Goal: Feedback & Contribution: Contribute content

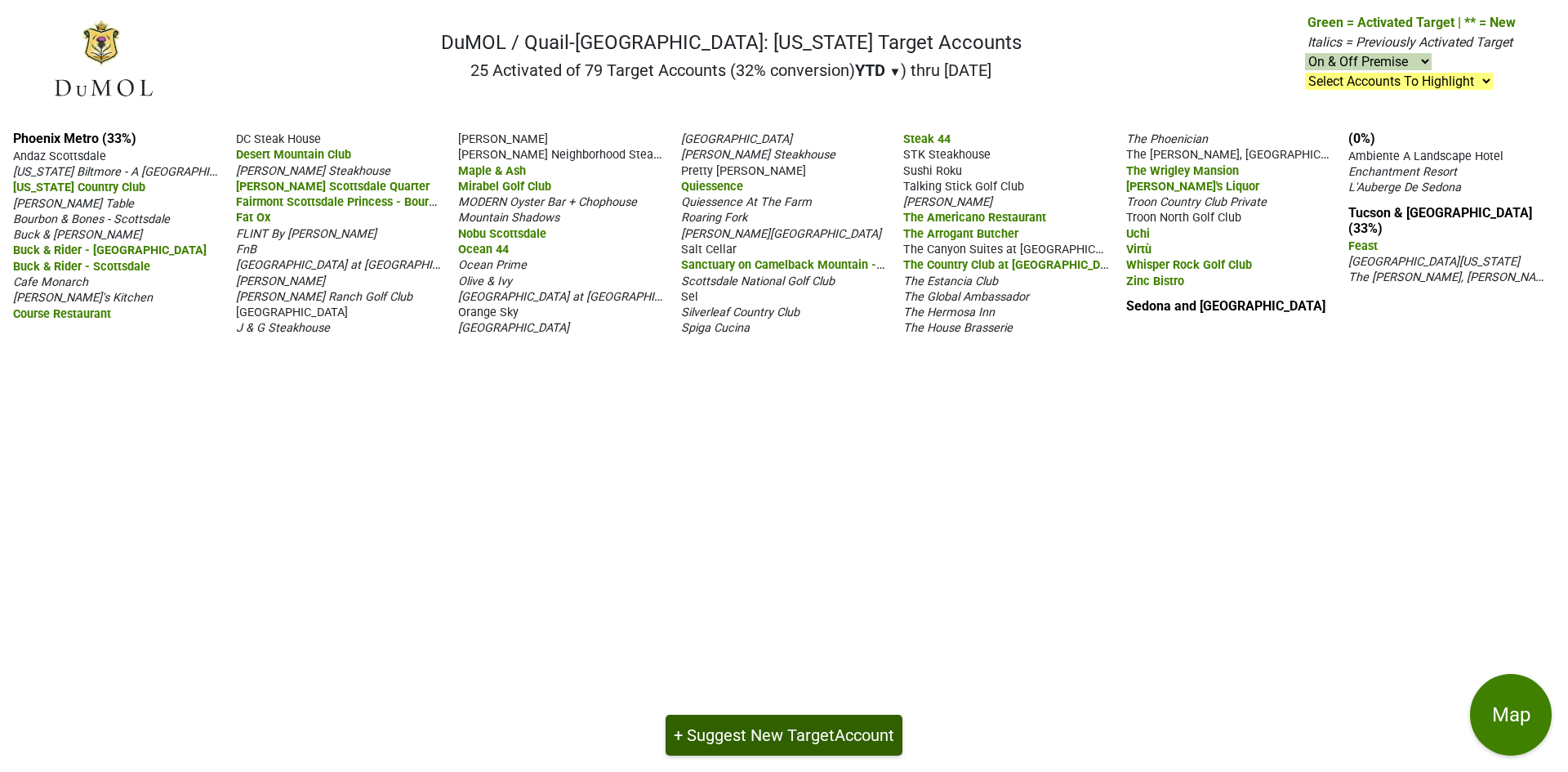
click at [804, 735] on button "+ Suggest New Target Account" at bounding box center [784, 735] width 237 height 41
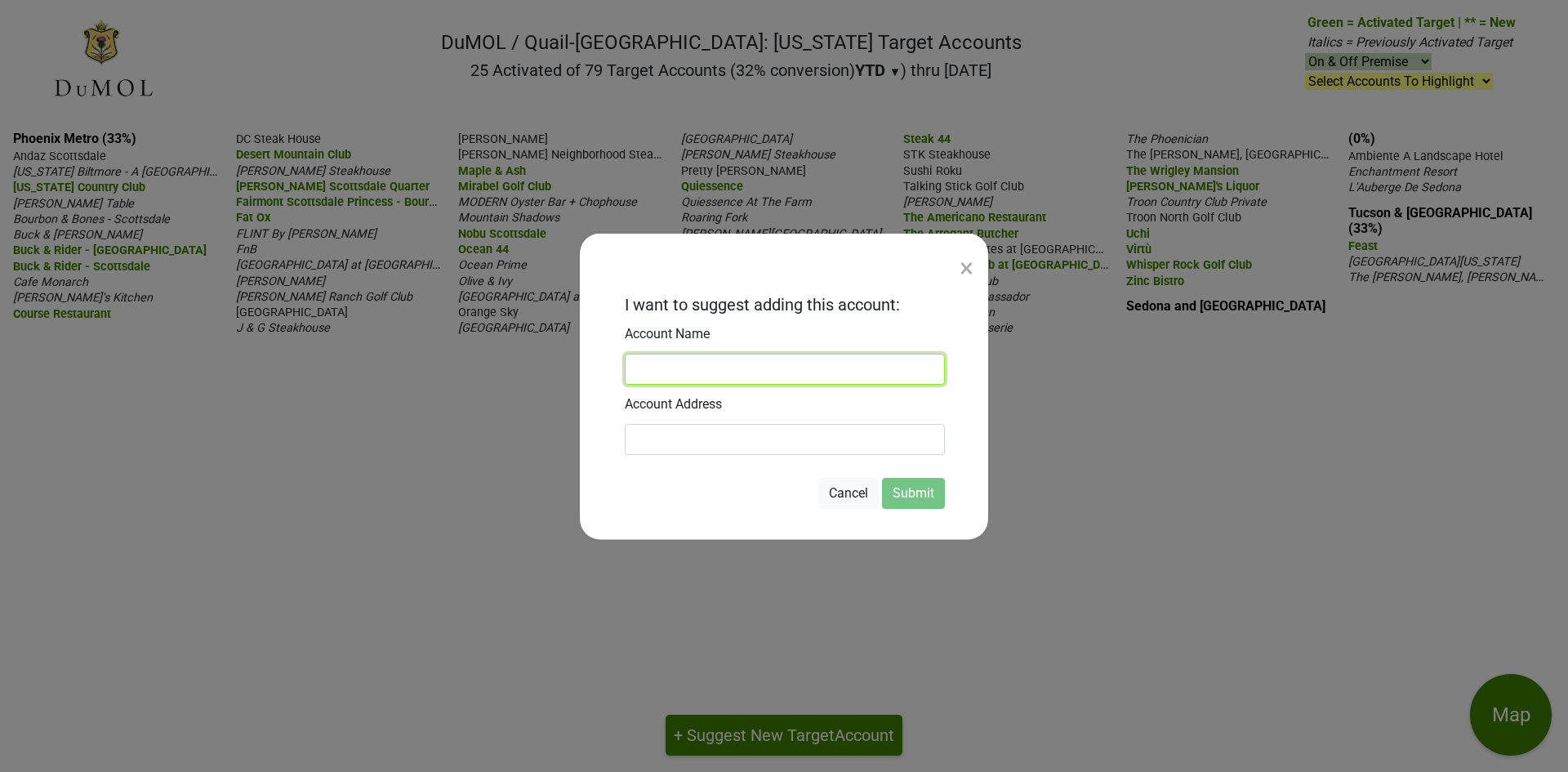
click at [688, 367] on input at bounding box center [785, 368] width 320 height 31
type input "Hidden House"
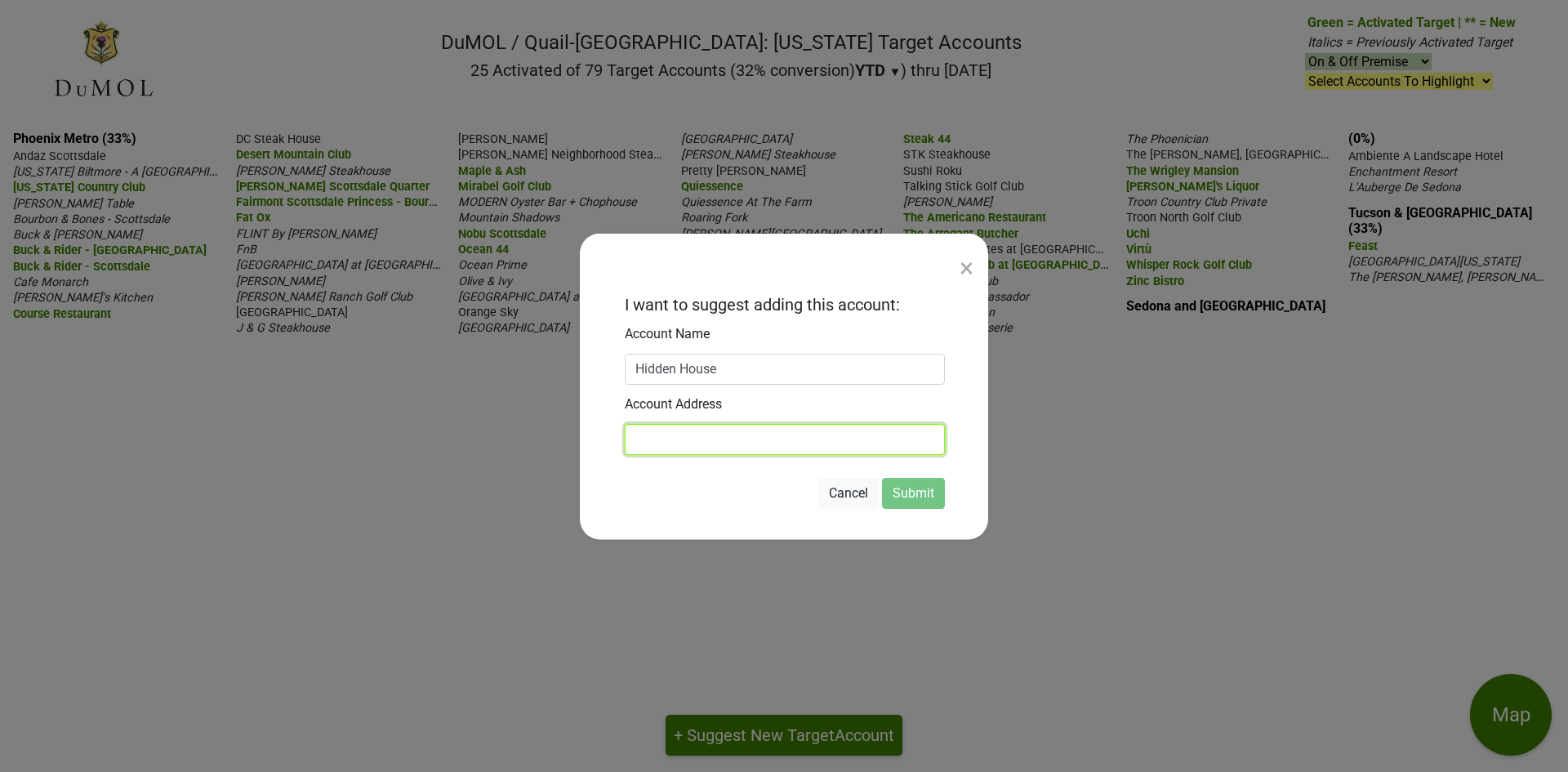
click at [682, 444] on input at bounding box center [785, 438] width 320 height 31
type input "[STREET_ADDRESS]"
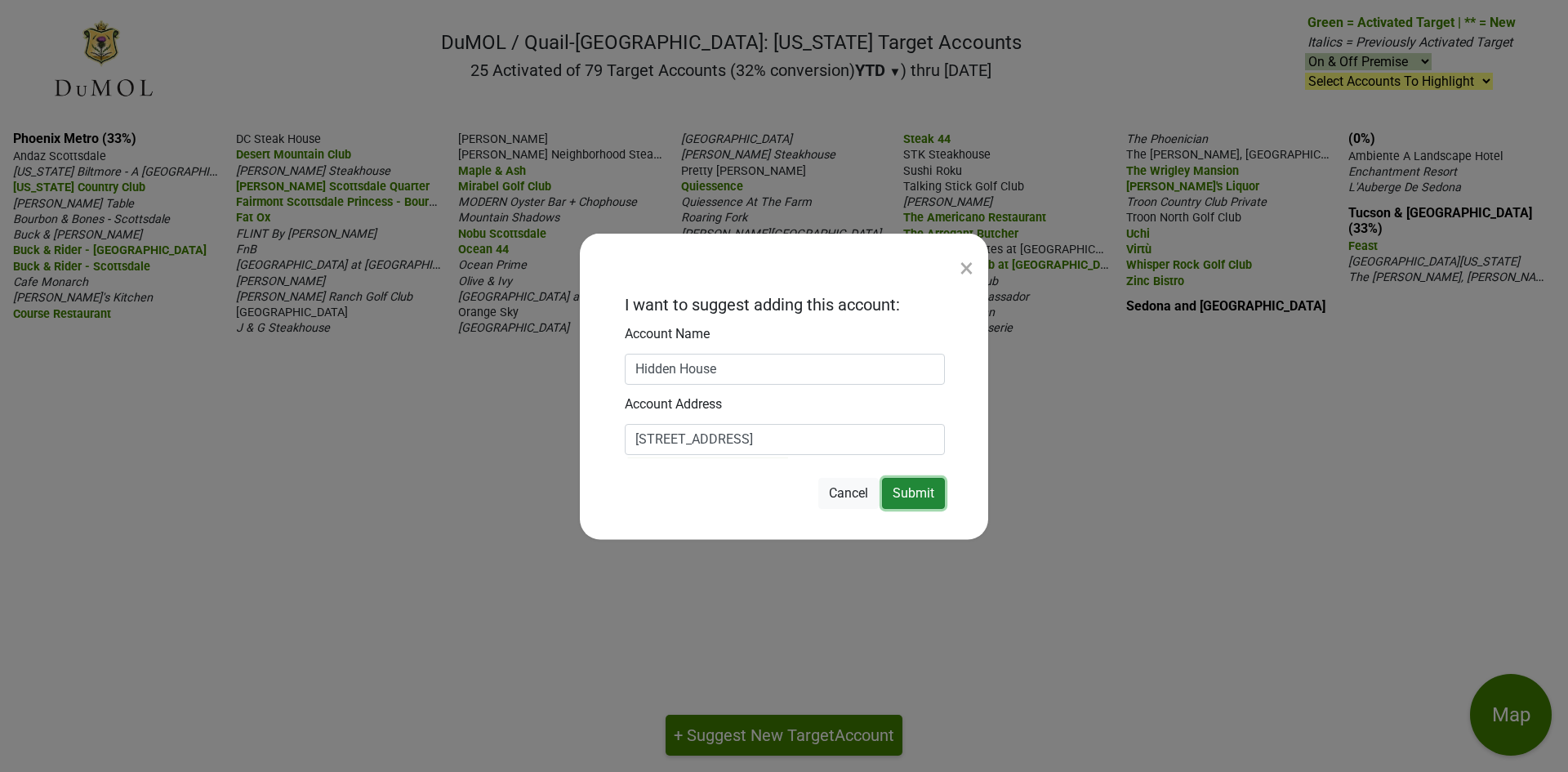
click at [907, 484] on button "Submit" at bounding box center [913, 492] width 63 height 31
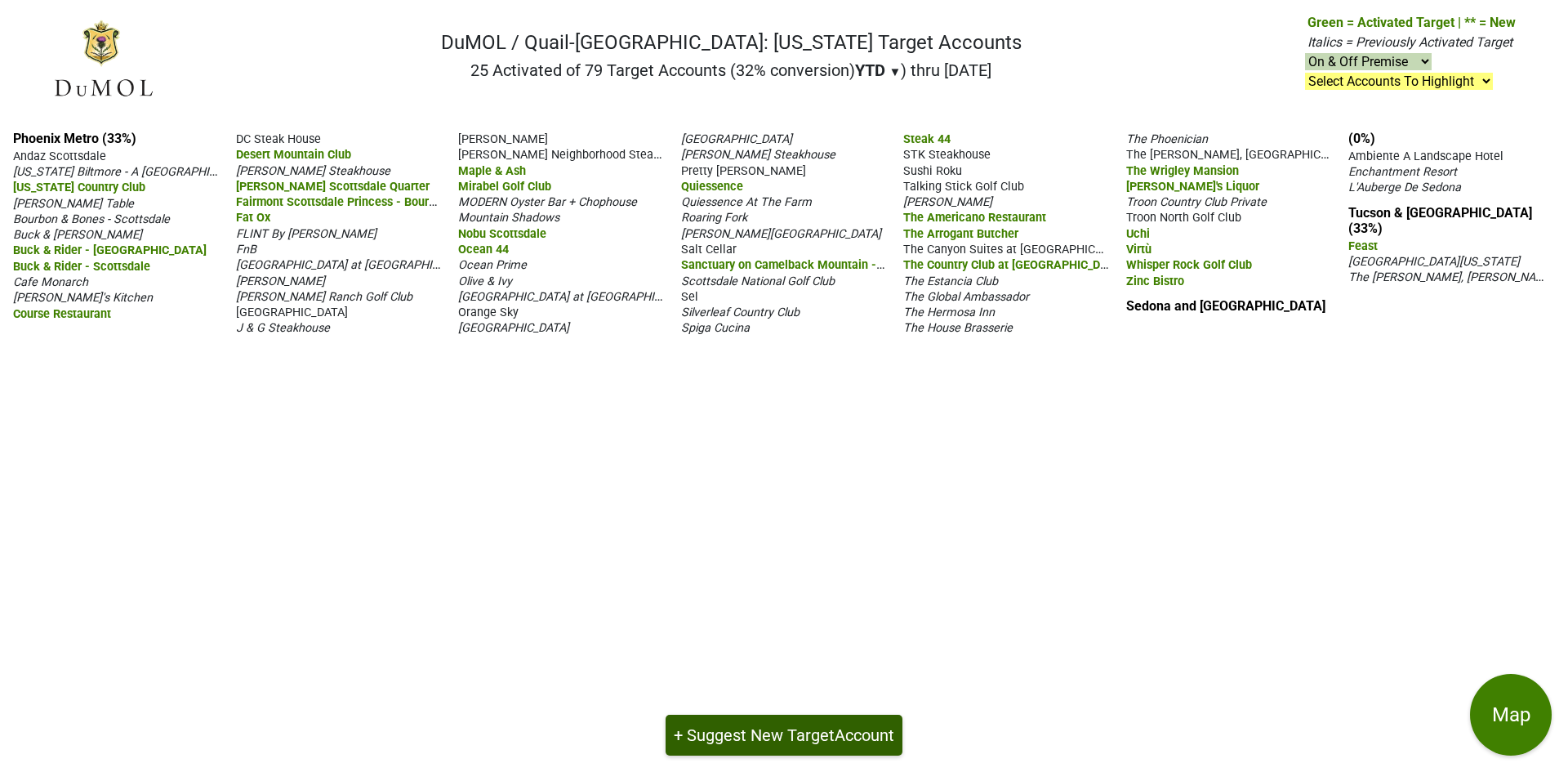
click at [841, 732] on span "Account" at bounding box center [864, 735] width 60 height 19
click at [769, 746] on button "+ Suggest New Target Account" at bounding box center [784, 735] width 237 height 41
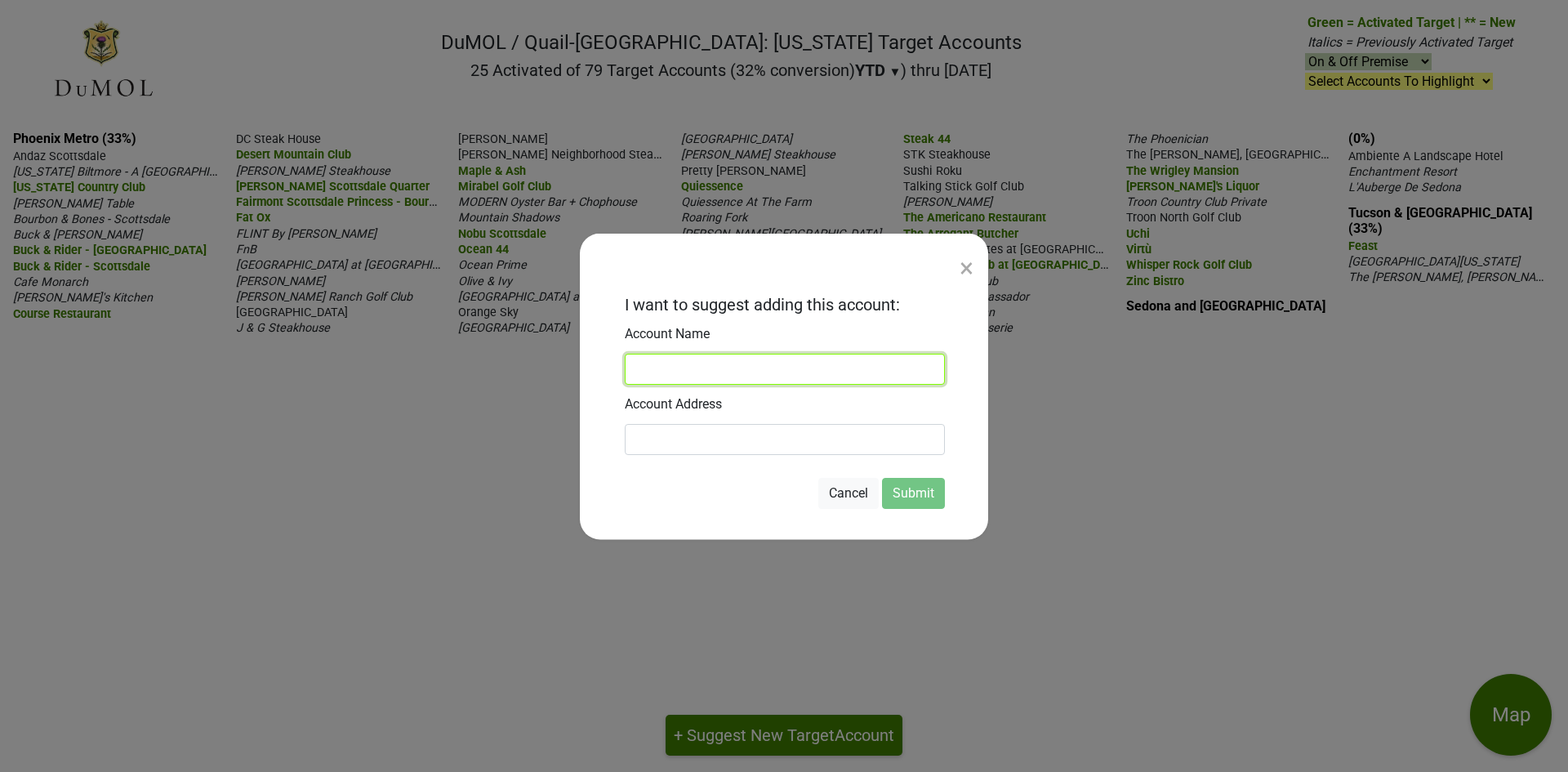
click at [705, 365] on input at bounding box center [785, 368] width 320 height 31
type input "Hidden House"
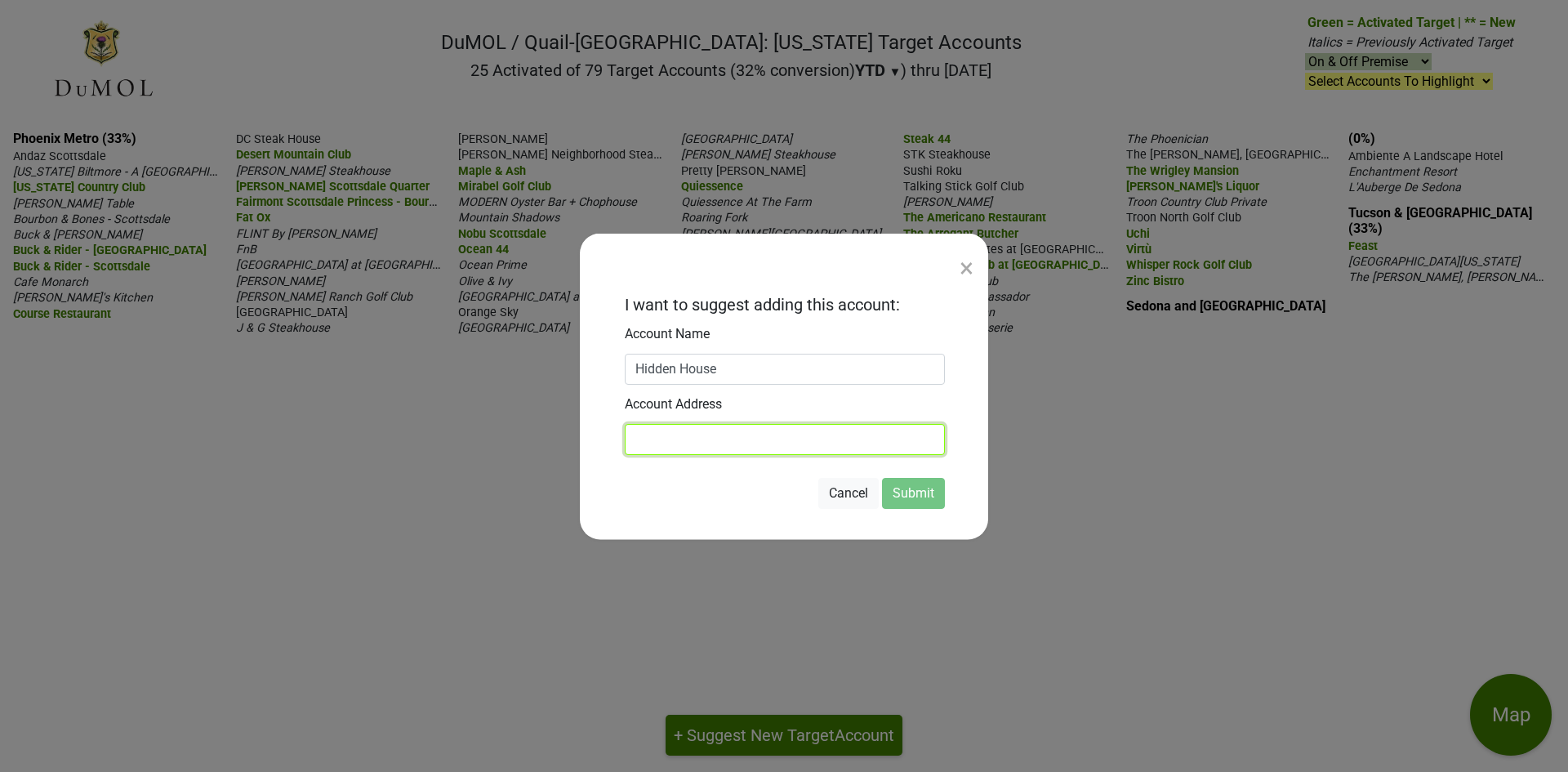
click at [682, 435] on input at bounding box center [785, 438] width 320 height 31
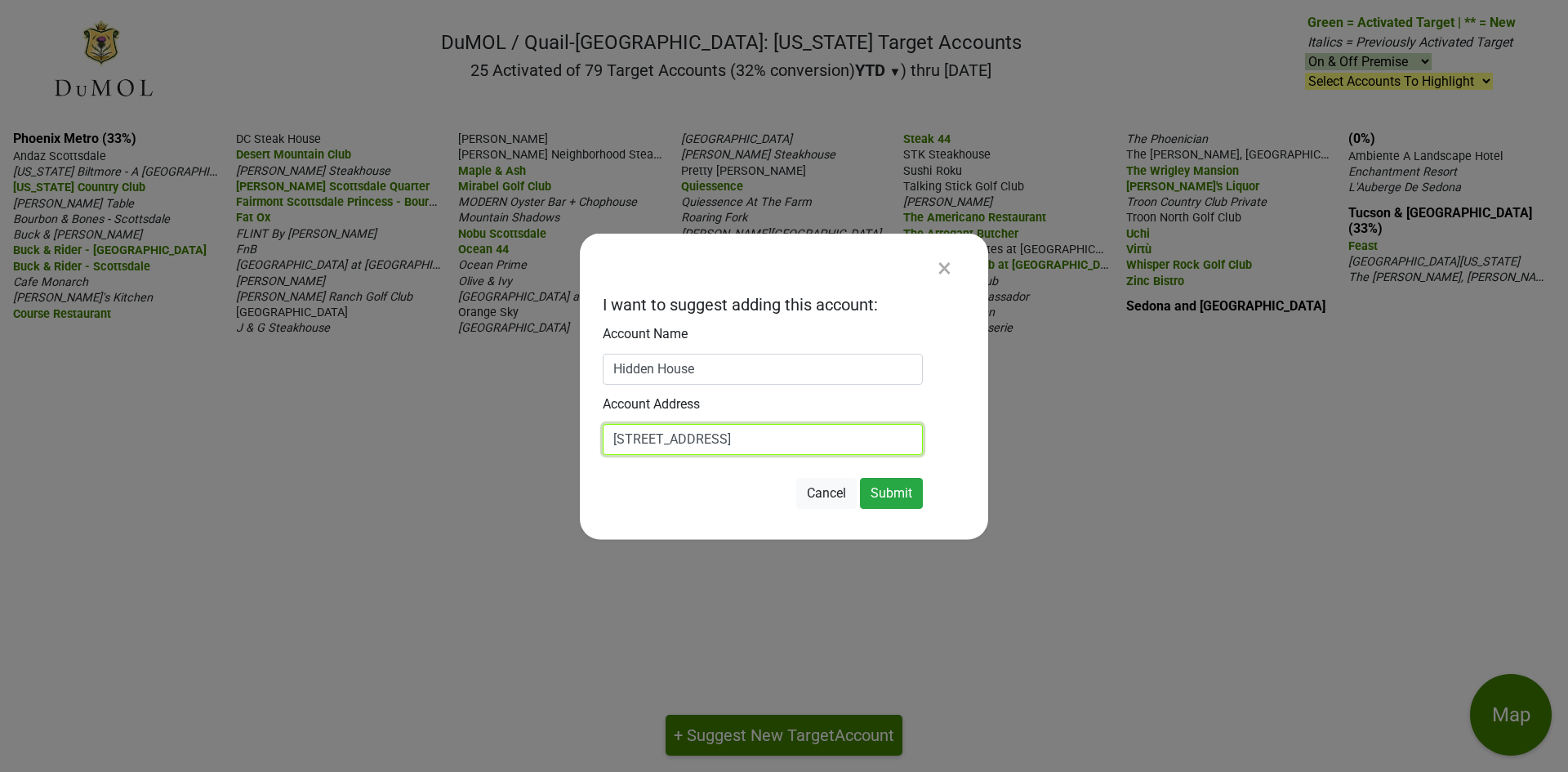
scroll to position [0, 33]
type input "[STREET_ADDRESS]"
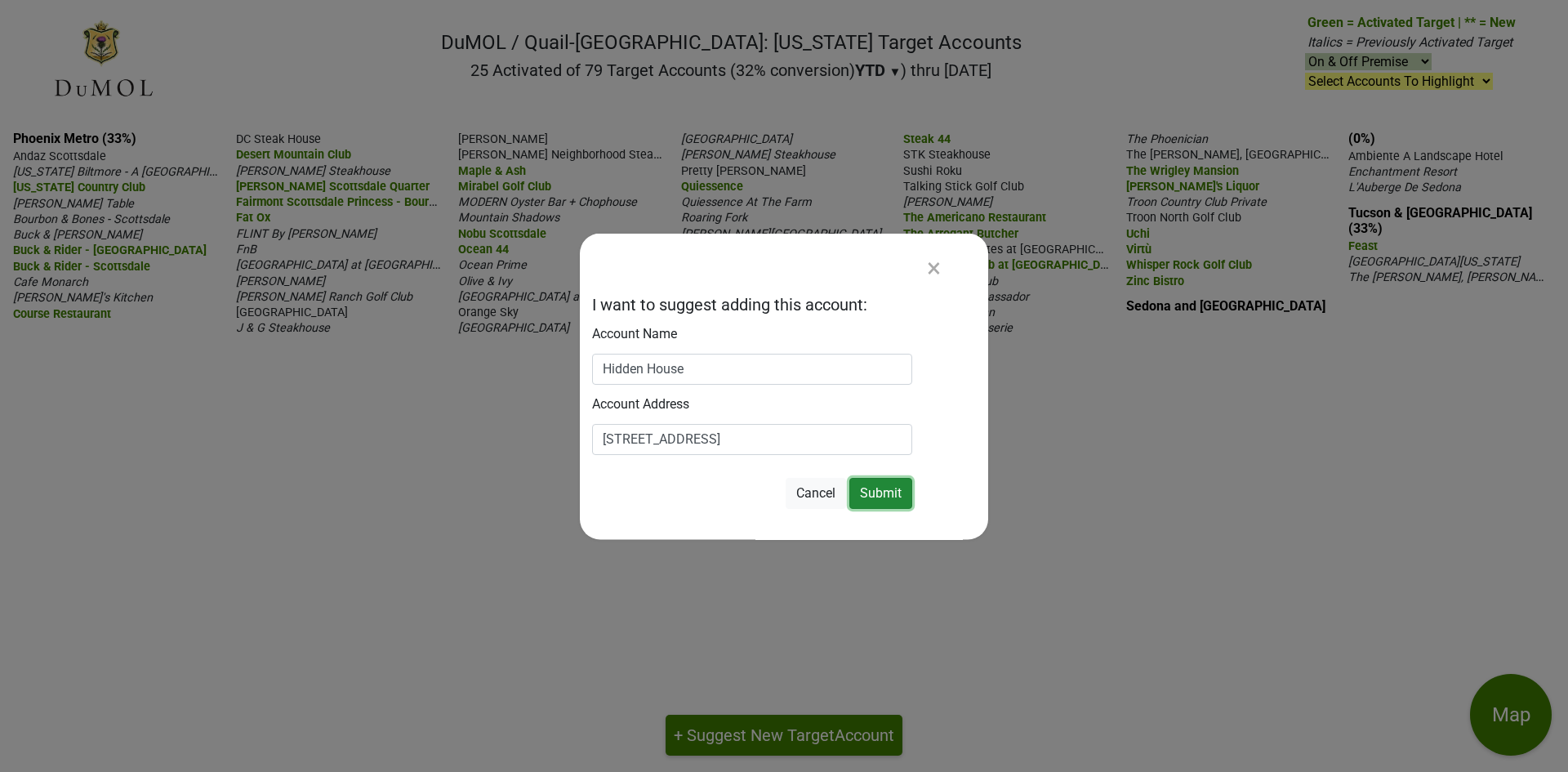
click at [892, 496] on button "Submit" at bounding box center [880, 492] width 63 height 31
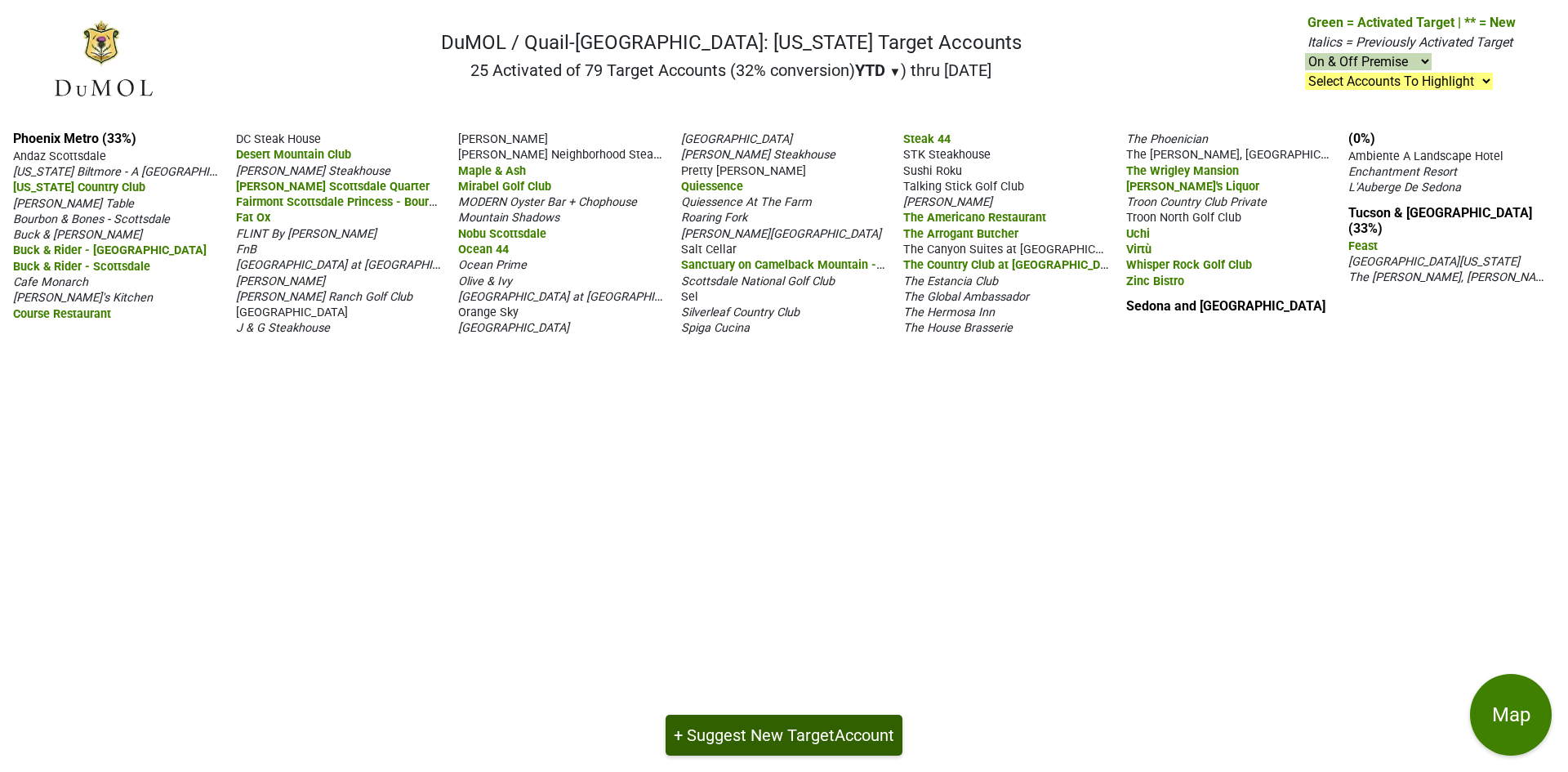
click at [848, 737] on span "Account" at bounding box center [864, 735] width 60 height 19
click at [723, 739] on button "+ Suggest New Target Account" at bounding box center [784, 735] width 237 height 41
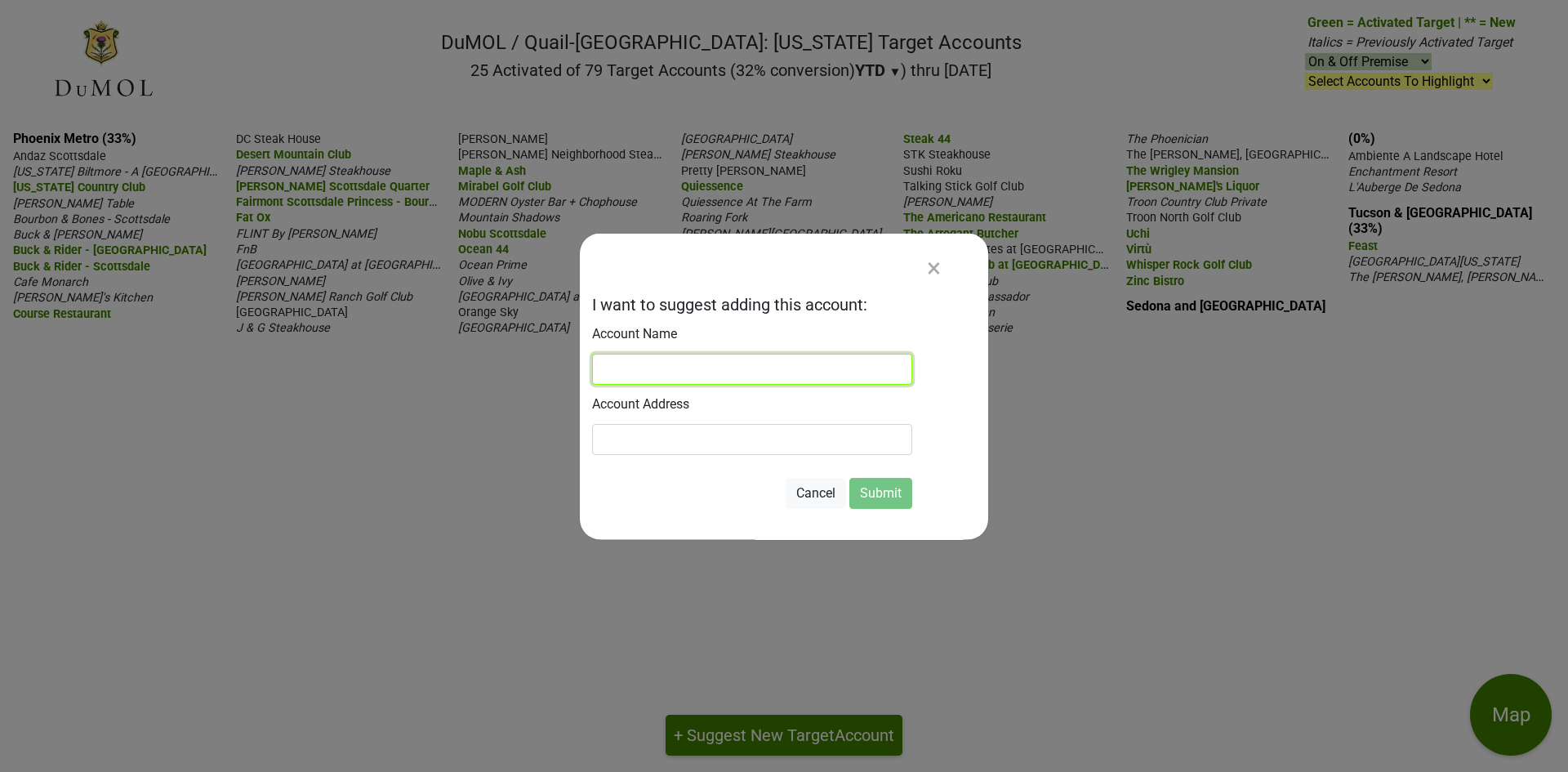
click at [650, 375] on input at bounding box center [752, 368] width 320 height 31
type input "[PERSON_NAME] Steakhouse"
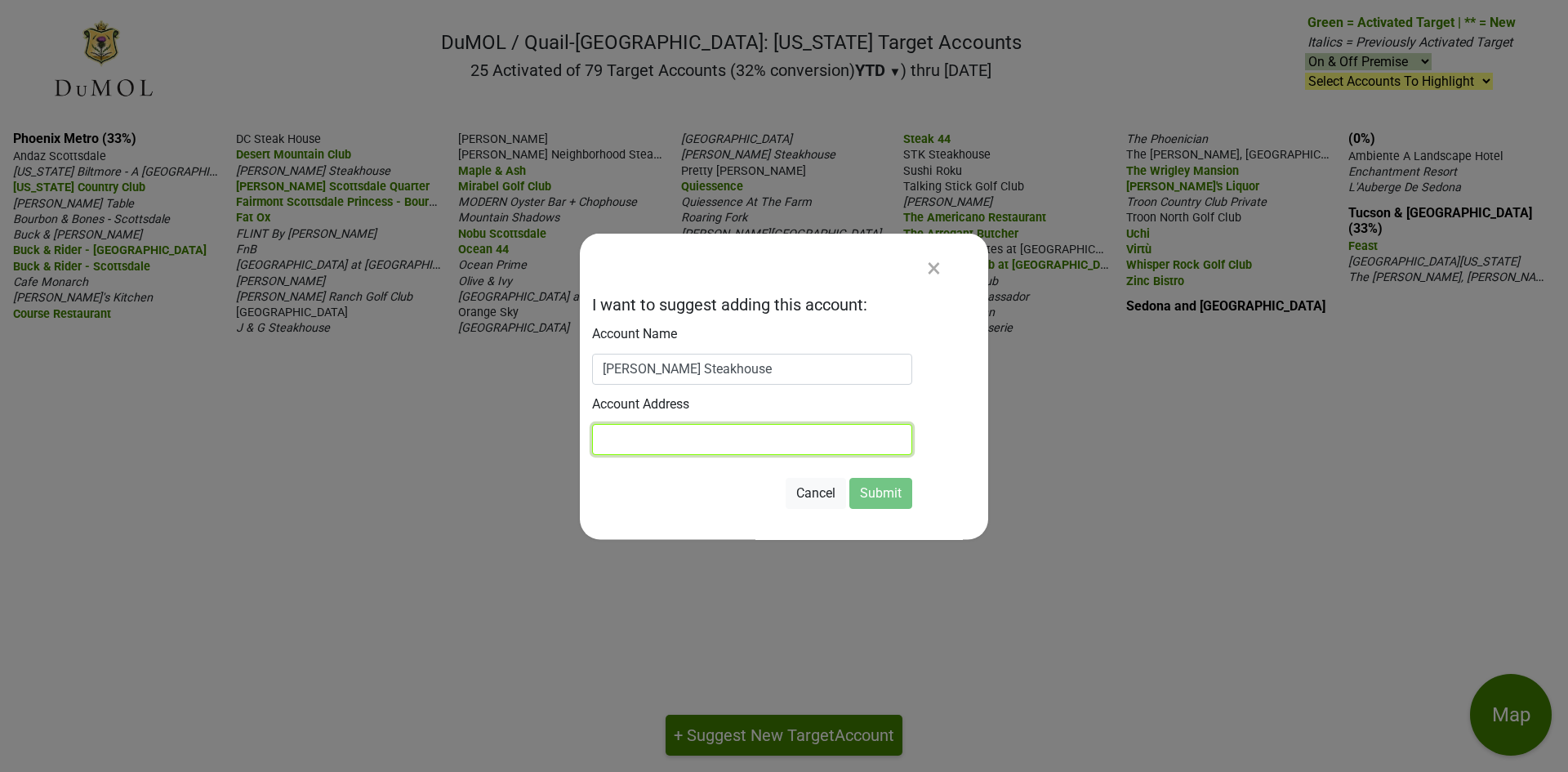
click at [629, 435] on input at bounding box center [752, 438] width 320 height 31
type input "[STREET_ADDRESS]"
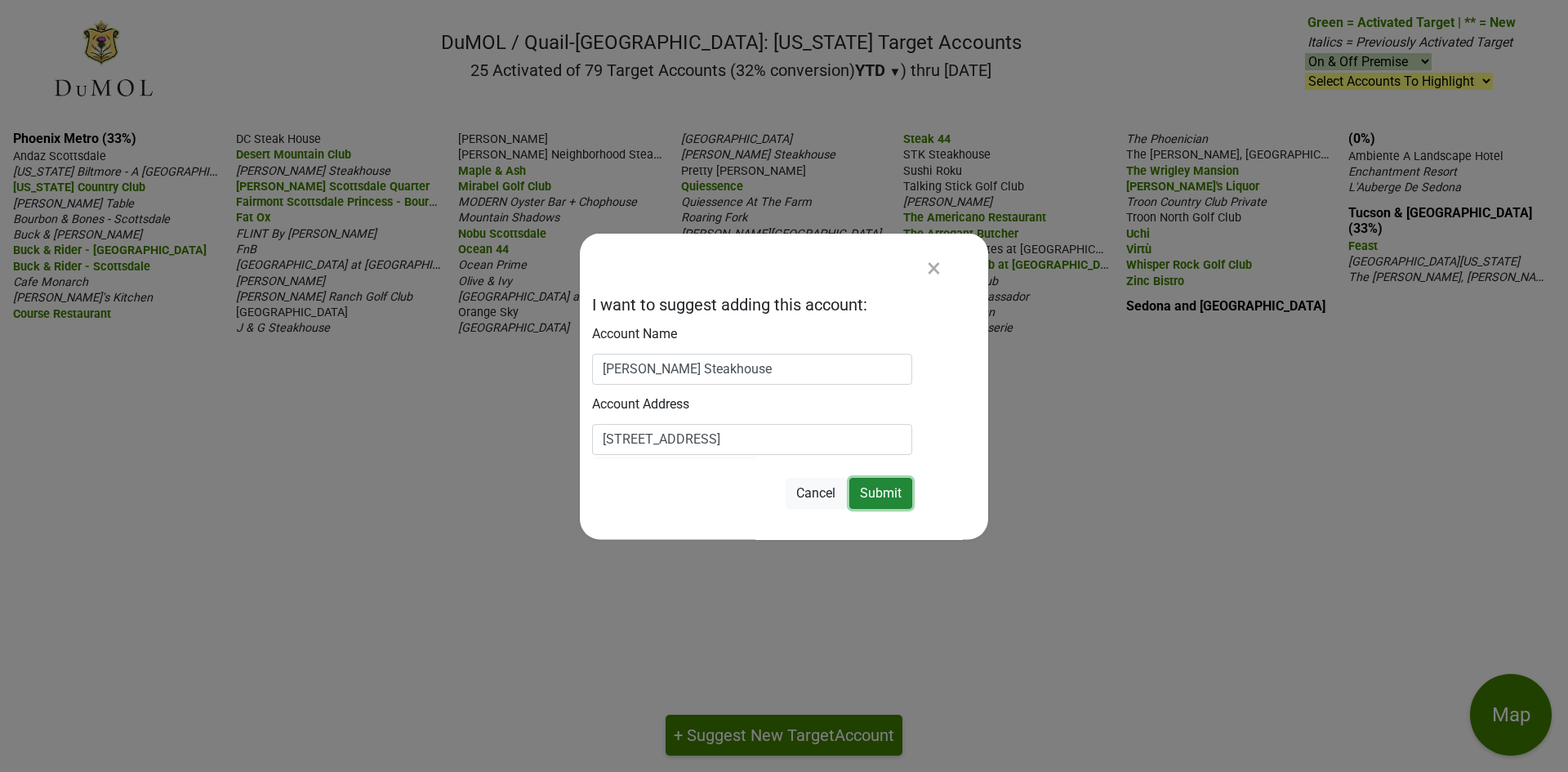
click at [862, 481] on button "Submit" at bounding box center [880, 492] width 63 height 31
